Goal: Information Seeking & Learning: Learn about a topic

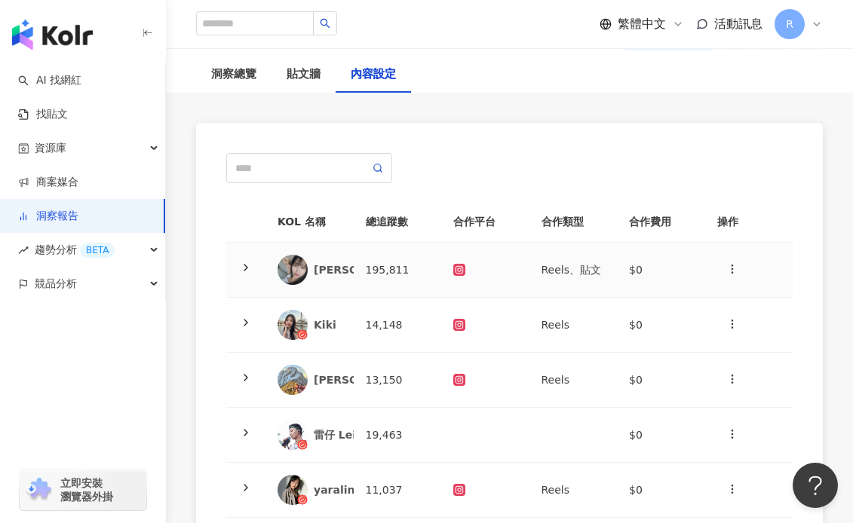
click at [399, 269] on td "195,811" at bounding box center [398, 270] width 88 height 55
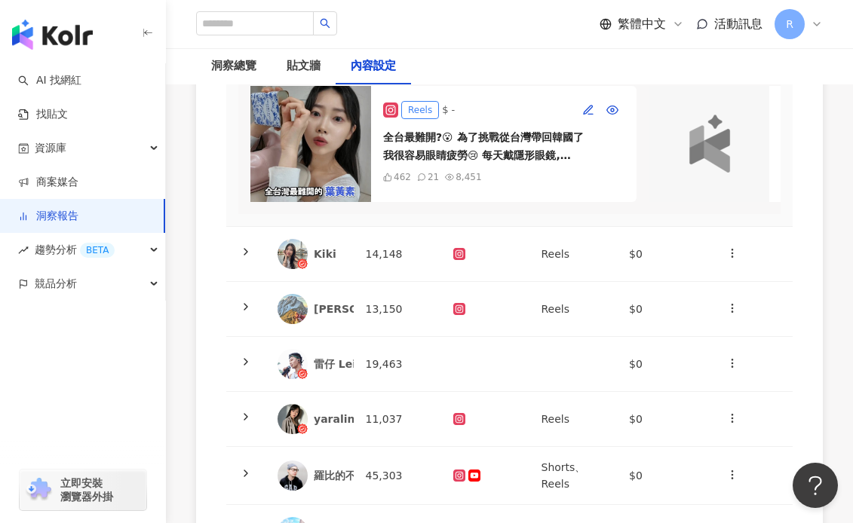
scroll to position [314, 0]
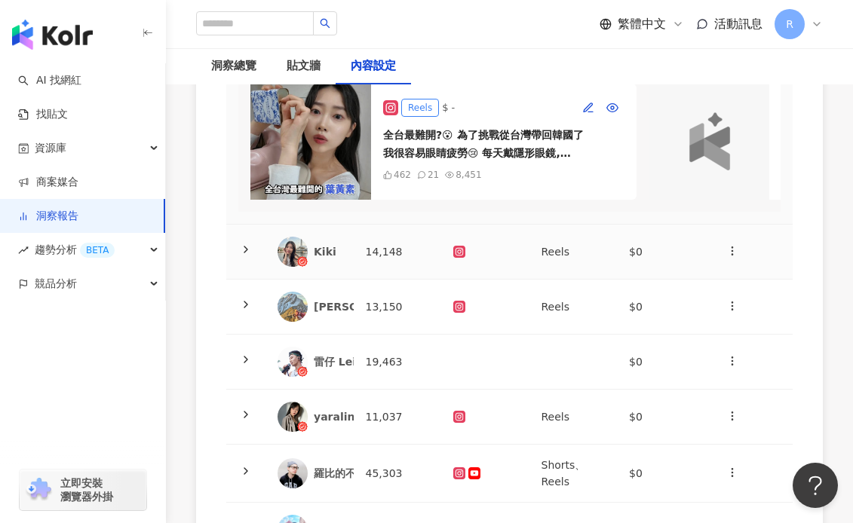
click at [402, 256] on td "14,148" at bounding box center [398, 252] width 88 height 55
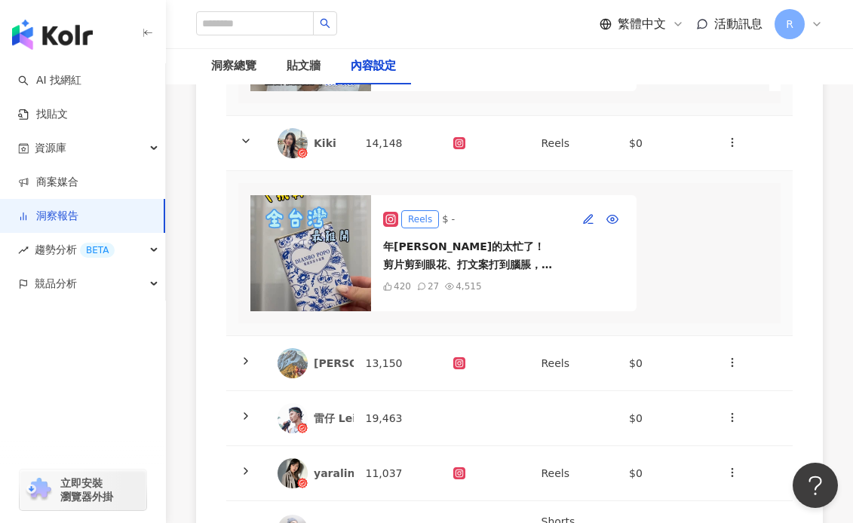
scroll to position [434, 0]
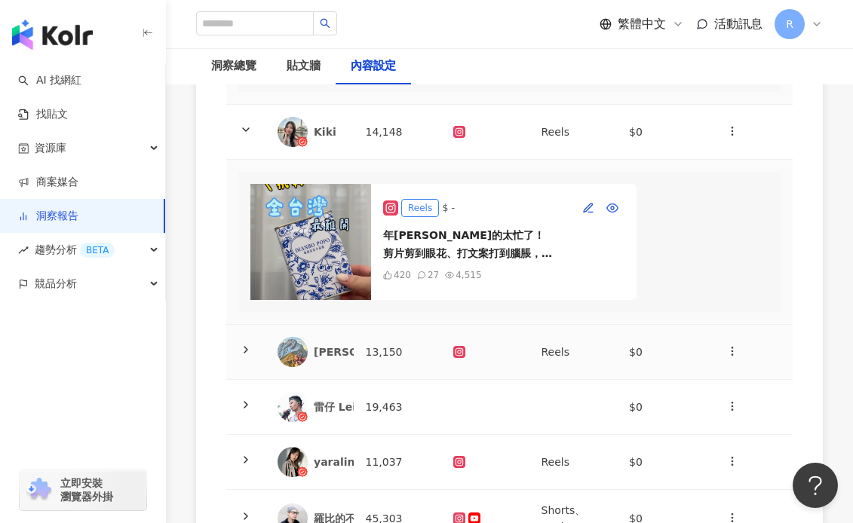
click at [396, 347] on td "13,150" at bounding box center [398, 352] width 88 height 55
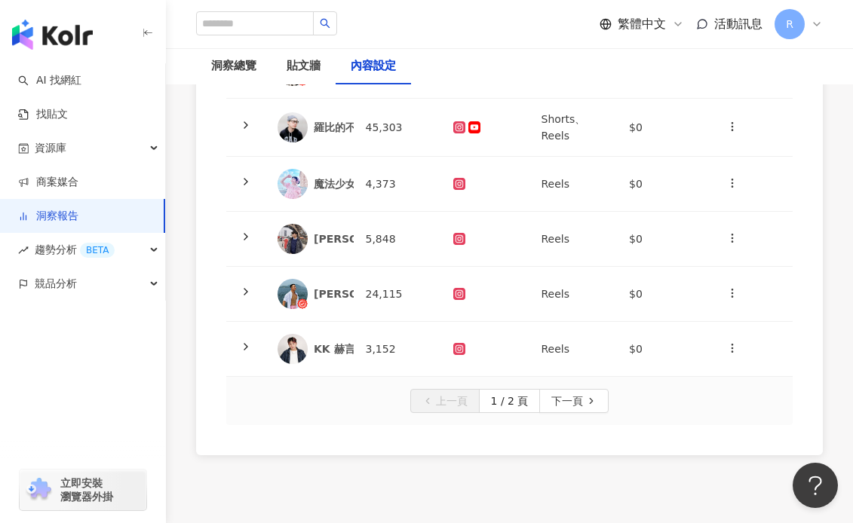
scroll to position [1057, 0]
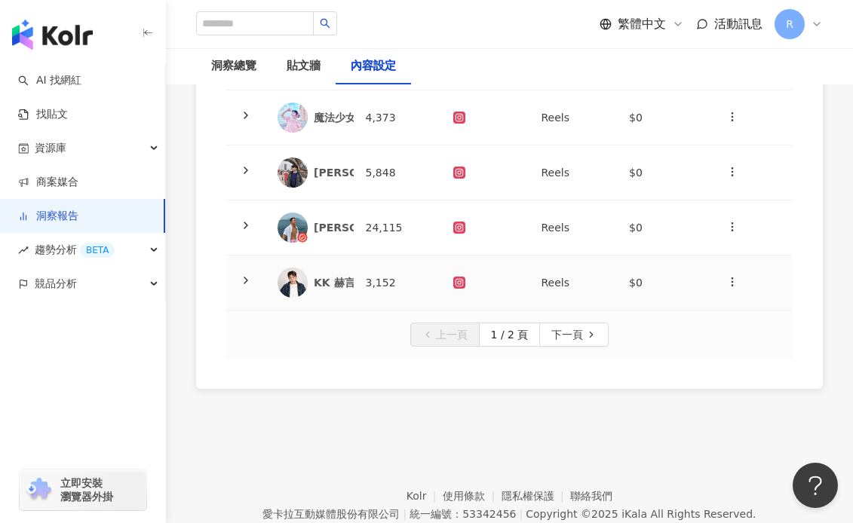
click at [367, 271] on td "3,152" at bounding box center [398, 283] width 88 height 55
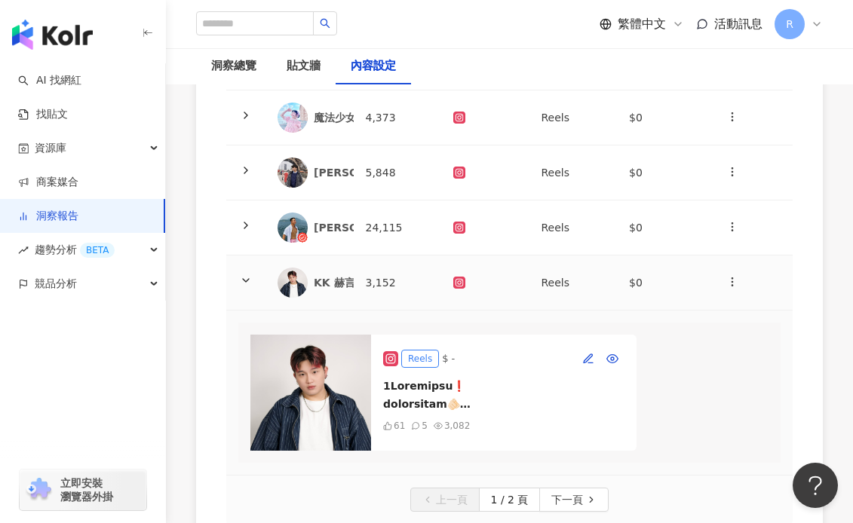
scroll to position [895, 0]
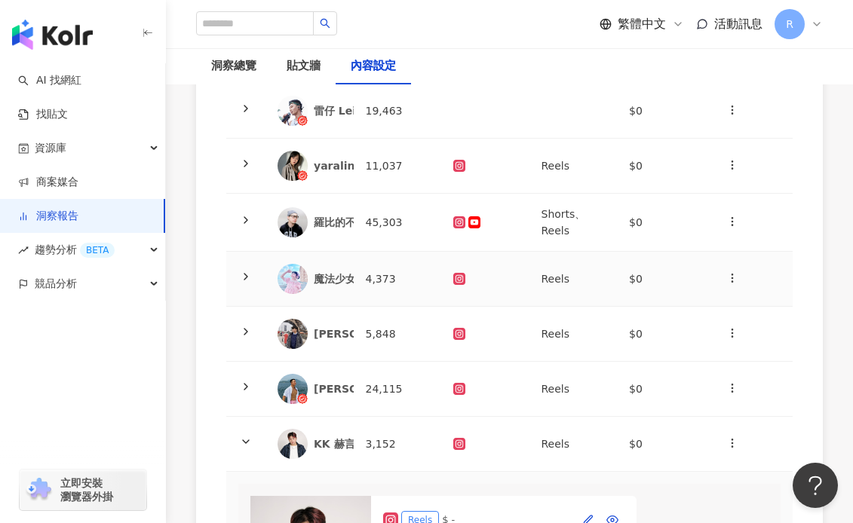
click at [375, 266] on td "4,373" at bounding box center [398, 279] width 88 height 55
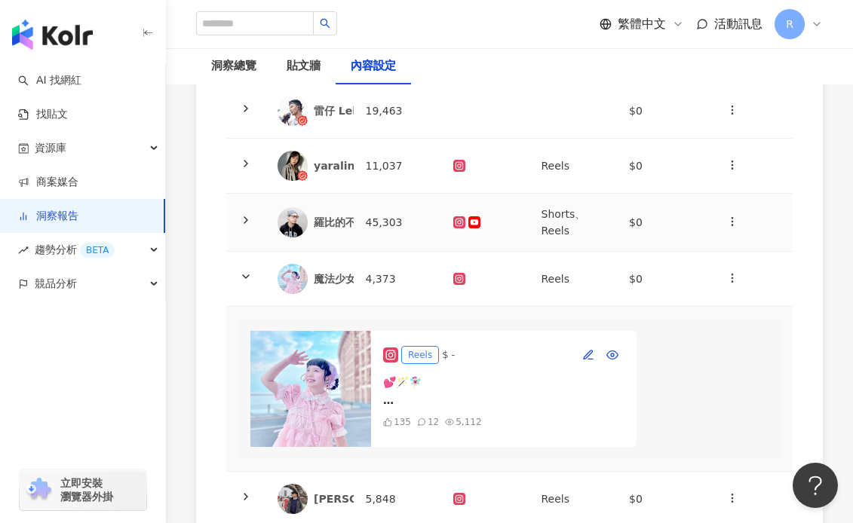
click at [374, 238] on td "45,303" at bounding box center [398, 223] width 88 height 58
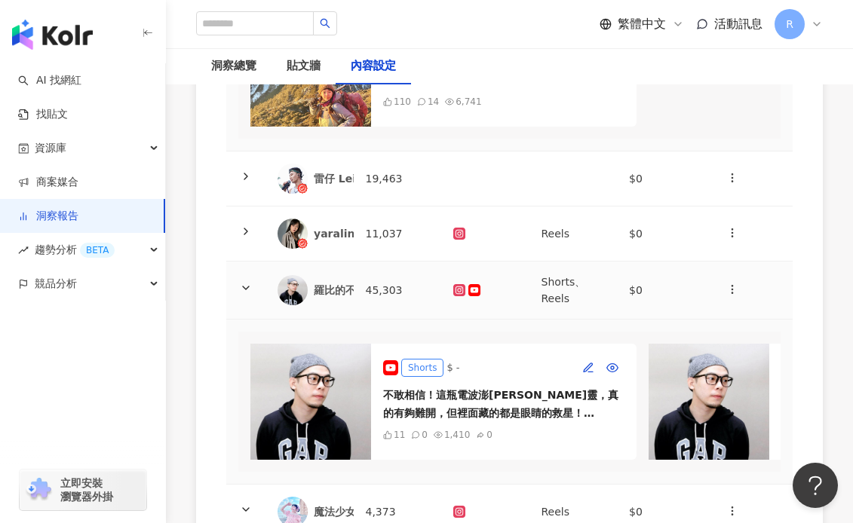
scroll to position [731, 0]
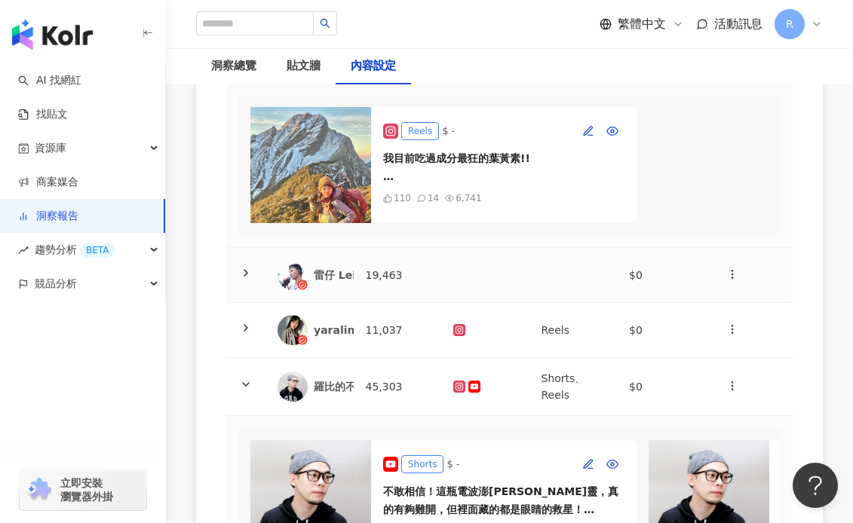
click at [378, 283] on td "19,463" at bounding box center [398, 275] width 88 height 55
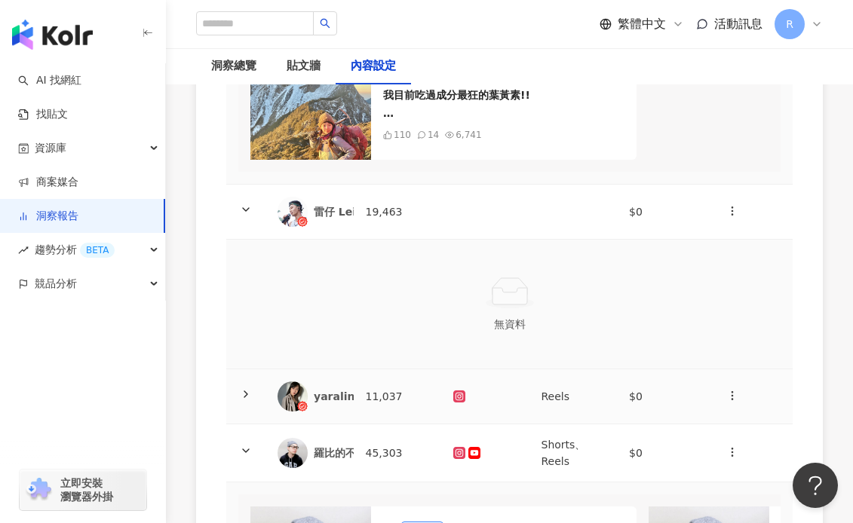
click at [384, 387] on td "11,037" at bounding box center [398, 396] width 88 height 55
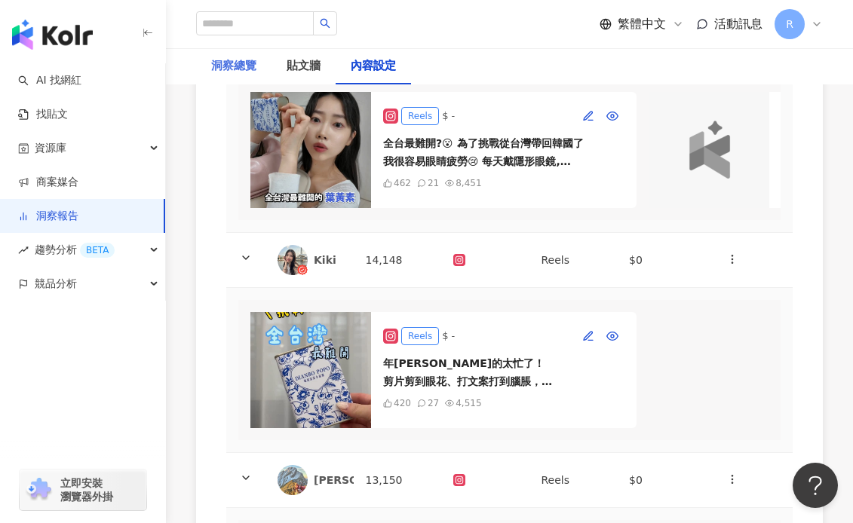
scroll to position [0, 0]
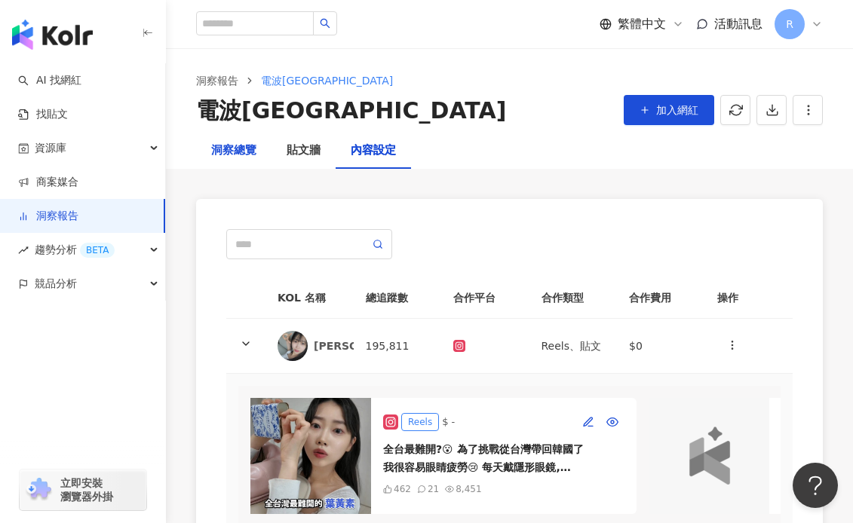
click at [250, 156] on div "洞察總覽" at bounding box center [233, 151] width 45 height 18
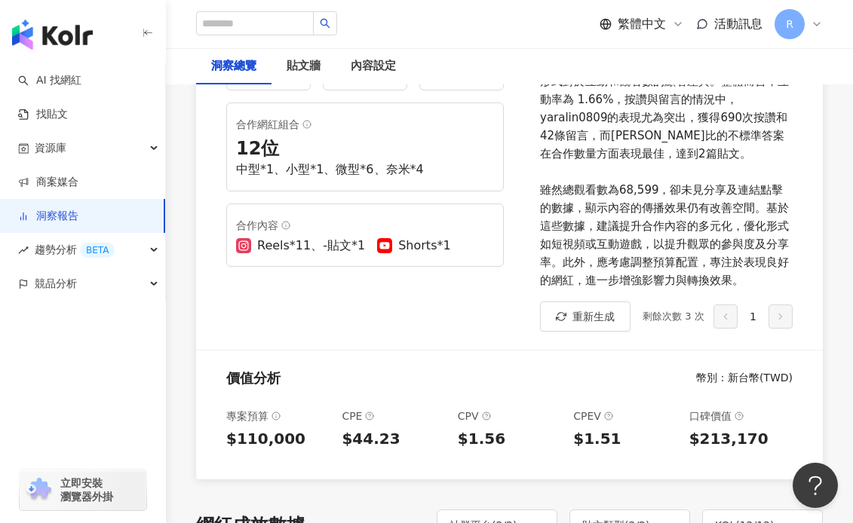
scroll to position [325, 0]
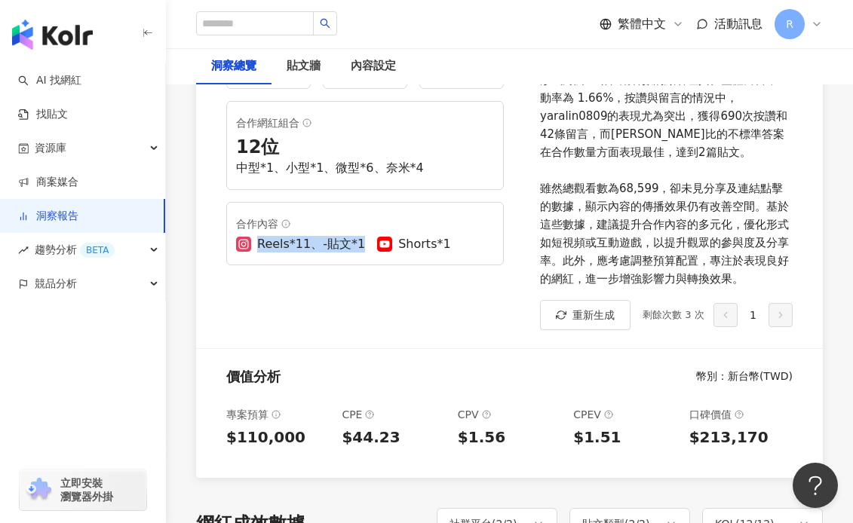
drag, startPoint x: 256, startPoint y: 242, endPoint x: 359, endPoint y: 242, distance: 103.3
click at [359, 242] on div "Reels*11、-貼文*1" at bounding box center [300, 244] width 129 height 17
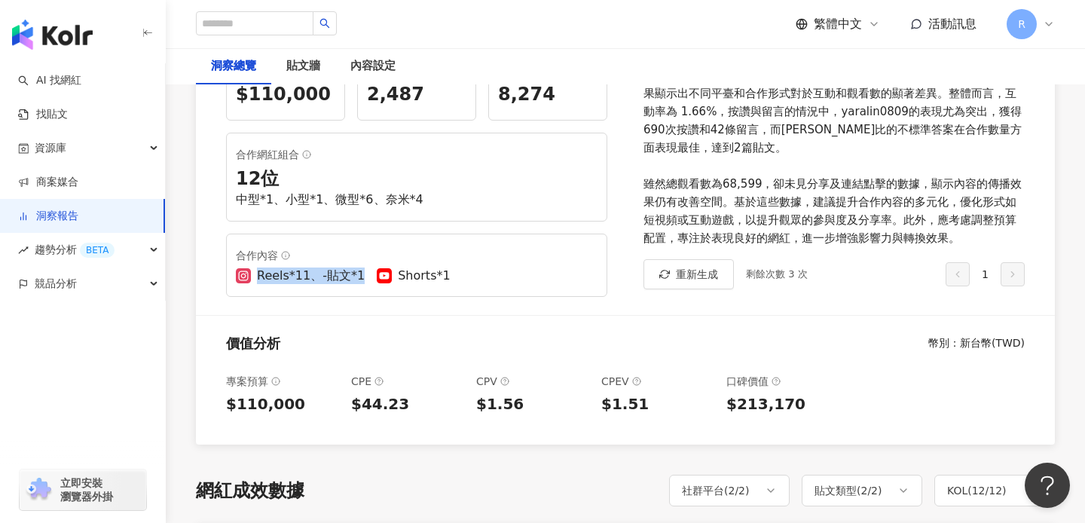
scroll to position [326, 0]
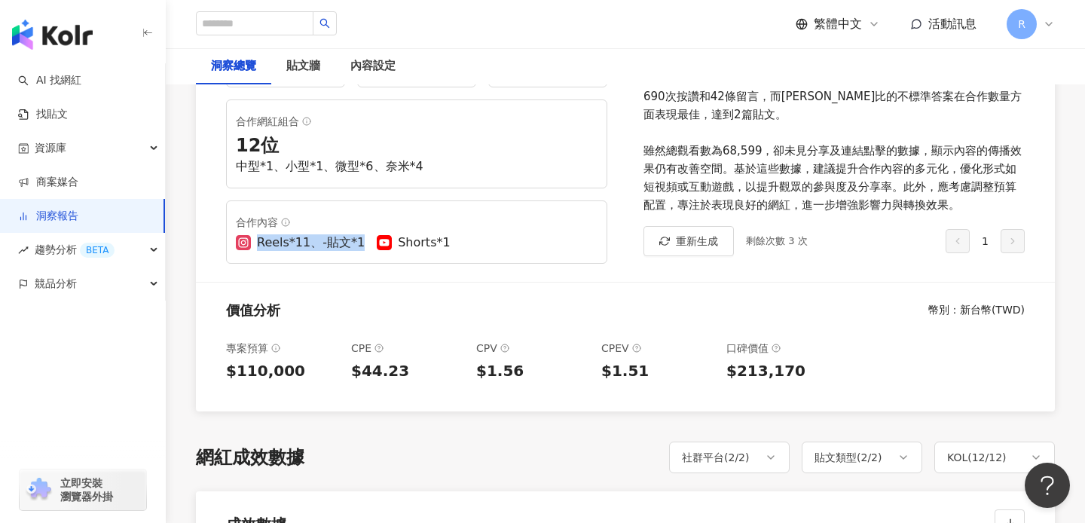
click at [608, 279] on div "貼文上線期間 ： [DATE] - [DATE] 專案預算 $110,000 總互動數 2,487 總觸及數 8,274 合作網紅組合 12 位 中型*1、小…" at bounding box center [411, 127] width 430 height 309
